Goal: Participate in discussion: Engage in conversation with other users on a specific topic

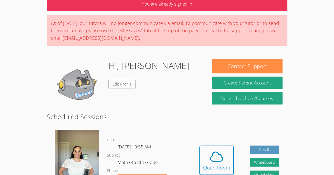
scroll to position [53, 0]
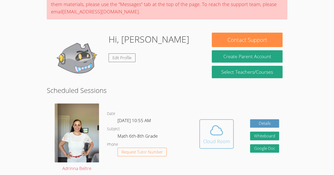
click at [221, 124] on icon at bounding box center [216, 130] width 15 height 15
drag, startPoint x: 101, startPoint y: 86, endPoint x: 0, endPoint y: 11, distance: 125.5
click at [221, 145] on div "Cloud Room" at bounding box center [216, 141] width 27 height 7
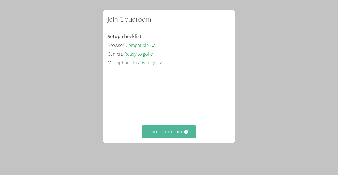
click at [173, 139] on button "Join Cloudroom" at bounding box center [169, 132] width 54 height 13
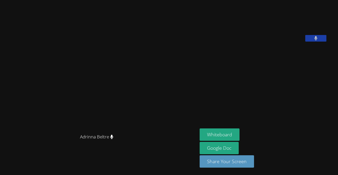
drag, startPoint x: 327, startPoint y: 71, endPoint x: 326, endPoint y: 63, distance: 8.5
click at [326, 42] on button at bounding box center [315, 38] width 21 height 7
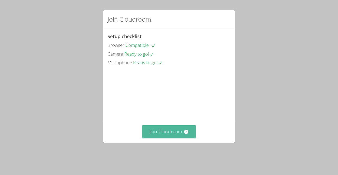
click at [169, 136] on button "Join Cloudroom" at bounding box center [169, 132] width 54 height 13
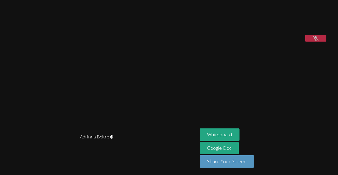
click at [318, 41] on icon at bounding box center [316, 38] width 6 height 4
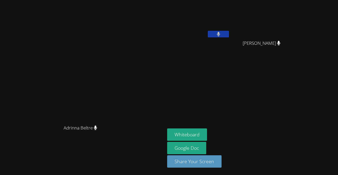
click at [229, 35] on button at bounding box center [218, 34] width 21 height 7
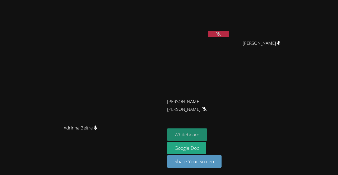
click at [207, 130] on button "Whiteboard" at bounding box center [187, 135] width 40 height 12
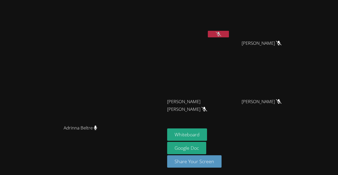
click at [229, 32] on button at bounding box center [218, 34] width 21 height 7
click at [67, 61] on video at bounding box center [82, 77] width 79 height 90
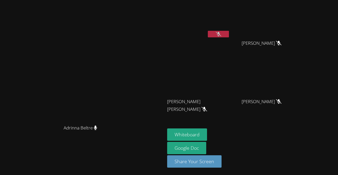
click at [67, 61] on video at bounding box center [82, 77] width 79 height 90
click at [229, 36] on button at bounding box center [218, 34] width 21 height 7
click at [229, 35] on button at bounding box center [218, 34] width 21 height 7
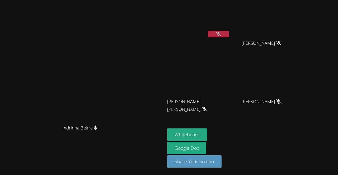
click at [221, 34] on icon at bounding box center [219, 34] width 6 height 4
click at [229, 35] on button at bounding box center [218, 34] width 21 height 7
click at [221, 36] on icon at bounding box center [219, 34] width 6 height 4
click at [229, 32] on button at bounding box center [218, 34] width 21 height 7
click at [229, 35] on button at bounding box center [218, 34] width 21 height 7
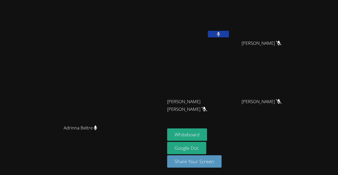
click at [229, 35] on button at bounding box center [218, 34] width 21 height 7
click at [221, 34] on icon at bounding box center [219, 34] width 6 height 4
click at [229, 34] on button at bounding box center [218, 34] width 21 height 7
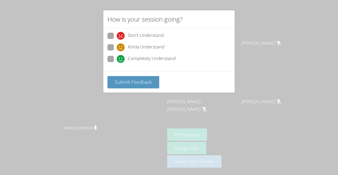
click at [143, 44] on span "Kinda Understand" at bounding box center [146, 48] width 36 height 8
click at [121, 44] on input "Kinda Understand" at bounding box center [119, 46] width 4 height 4
radio input "true"
click at [134, 67] on div "Don't Understand Kinda Understand Completely Understand" at bounding box center [168, 49] width 131 height 43
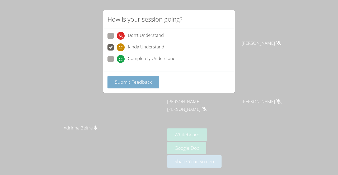
click at [149, 86] on button "Submit Feedback" at bounding box center [133, 82] width 52 height 12
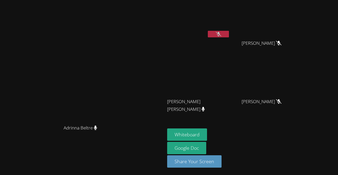
click at [229, 33] on button at bounding box center [218, 34] width 21 height 7
